Goal: Task Accomplishment & Management: Use online tool/utility

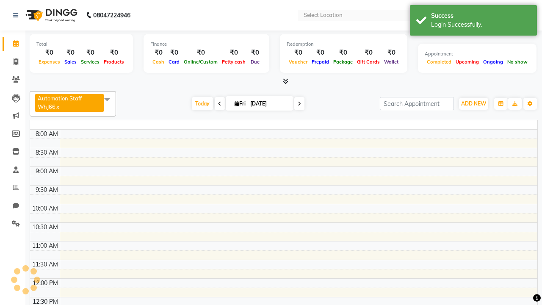
select select "en"
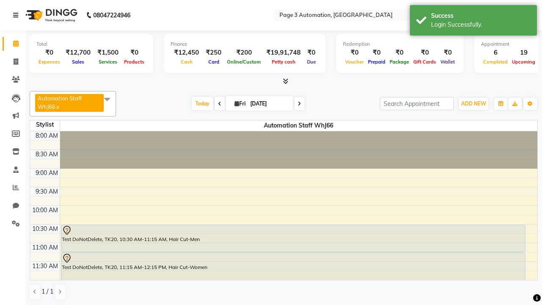
click at [17, 15] on icon at bounding box center [15, 15] width 5 height 6
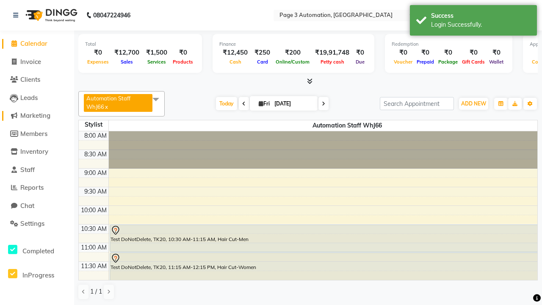
click at [37, 116] on span "Marketing" at bounding box center [35, 115] width 30 height 8
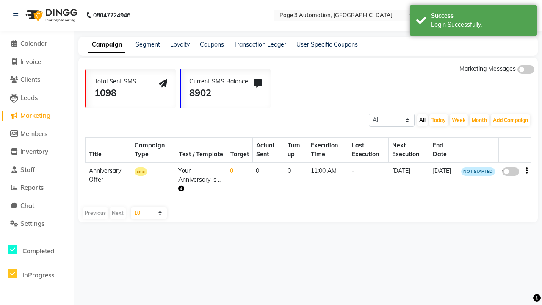
click at [107, 44] on link "Campaign" at bounding box center [106, 44] width 37 height 15
click at [148, 44] on link "Segment" at bounding box center [147, 45] width 25 height 8
